Goal: Find specific page/section: Find specific page/section

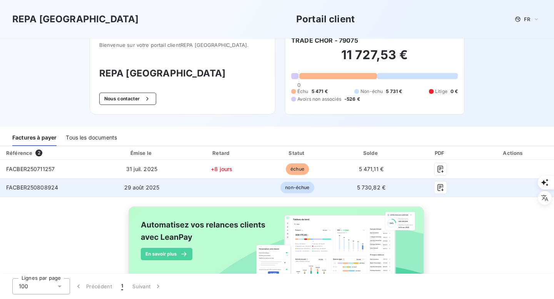
scroll to position [5, 0]
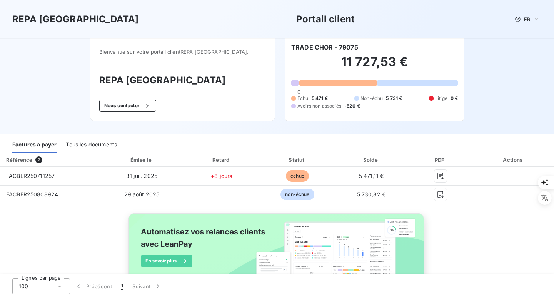
click at [105, 143] on div "Tous les documents" at bounding box center [91, 145] width 51 height 16
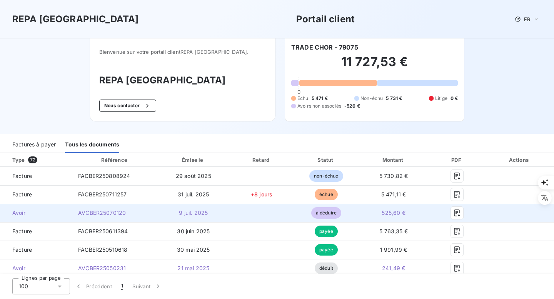
click at [388, 213] on span "525,60 €" at bounding box center [392, 213] width 23 height 7
click at [454, 209] on icon "button" at bounding box center [457, 213] width 8 height 8
click at [14, 212] on span "Avoir" at bounding box center [36, 213] width 60 height 8
click at [88, 211] on span "AVCBER25070120" at bounding box center [102, 213] width 48 height 7
click at [453, 215] on icon "button" at bounding box center [457, 213] width 8 height 8
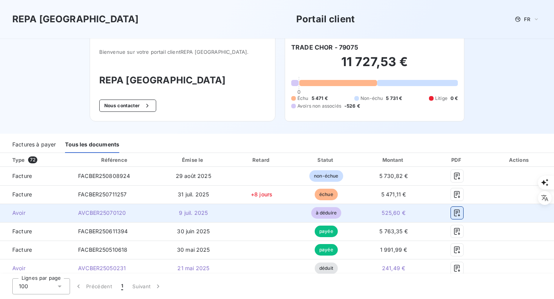
click at [453, 215] on icon "button" at bounding box center [457, 213] width 8 height 8
click at [453, 214] on icon "button" at bounding box center [457, 213] width 8 height 8
